Goal: Task Accomplishment & Management: Use online tool/utility

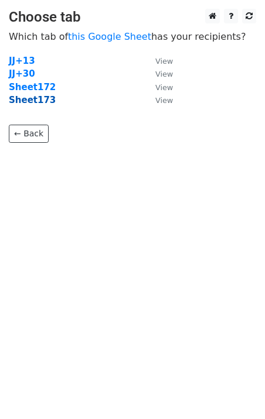
click at [39, 103] on strong "Sheet173" at bounding box center [32, 100] width 47 height 11
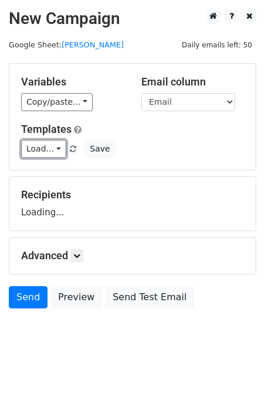
click at [54, 152] on link "Load..." at bounding box center [43, 149] width 45 height 18
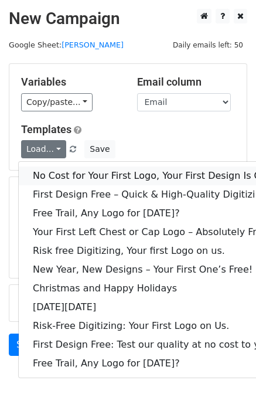
click at [73, 175] on link "No Cost for Your First Logo, Your First Design Is On Us!" at bounding box center [159, 175] width 281 height 19
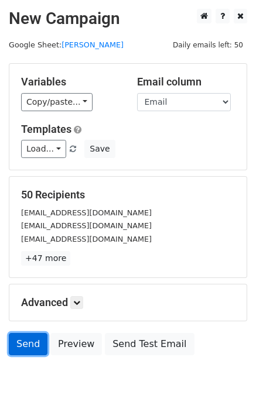
click at [25, 354] on link "Send" at bounding box center [28, 344] width 39 height 22
